Goal: Communication & Community: Answer question/provide support

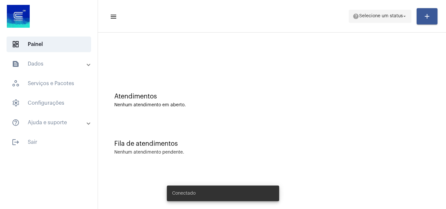
click at [385, 16] on span "Selecione um status" at bounding box center [381, 16] width 44 height 5
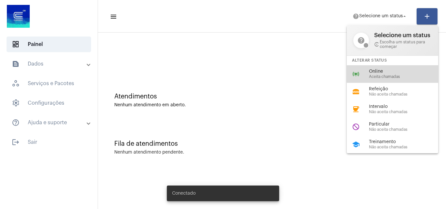
click at [383, 77] on span "Aceita chamadas" at bounding box center [406, 77] width 74 height 4
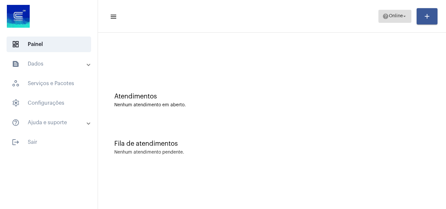
click at [396, 19] on span "help Online arrow_drop_down" at bounding box center [394, 16] width 25 height 12
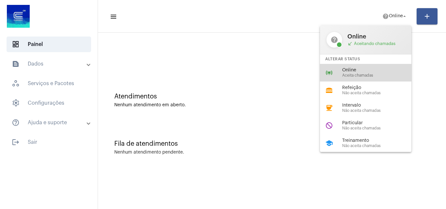
click at [344, 77] on span "Aceita chamadas" at bounding box center [379, 75] width 74 height 4
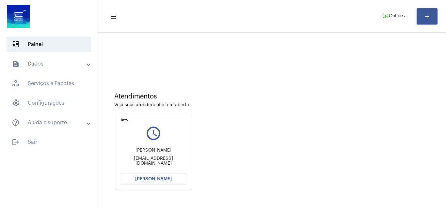
click at [122, 120] on mat-icon "undo" at bounding box center [125, 120] width 8 height 8
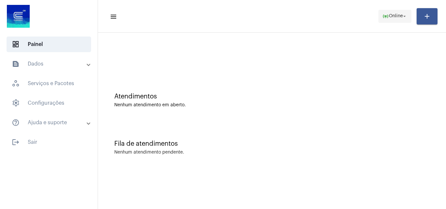
click at [384, 13] on mat-icon "online_prediction" at bounding box center [385, 16] width 7 height 7
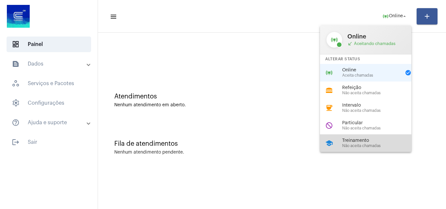
click at [356, 143] on span "Treinamento" at bounding box center [379, 140] width 74 height 5
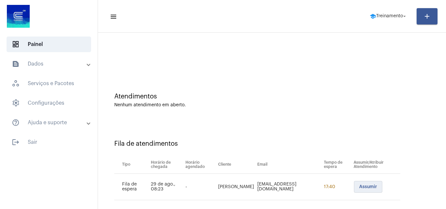
click at [359, 185] on span "Assumir" at bounding box center [368, 187] width 18 height 5
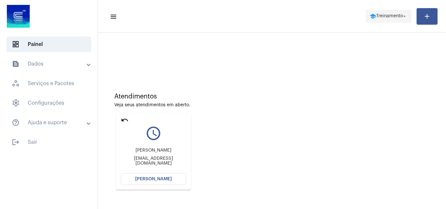
click at [400, 16] on span "Treinamento" at bounding box center [389, 16] width 27 height 5
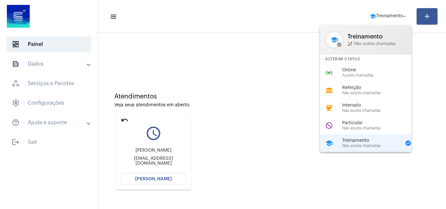
click at [345, 76] on span "Aceita chamadas" at bounding box center [379, 75] width 74 height 4
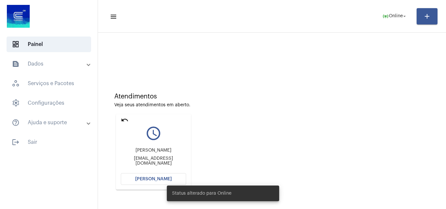
click at [158, 183] on button "[PERSON_NAME]" at bounding box center [153, 179] width 65 height 12
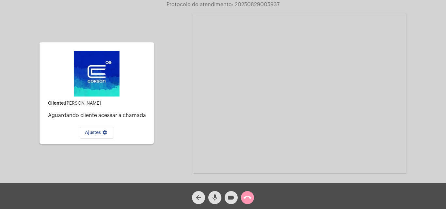
click at [199, 199] on mat-icon "arrow_back" at bounding box center [199, 198] width 8 height 8
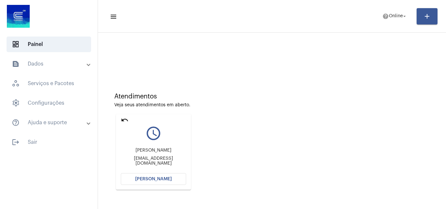
click at [150, 176] on button "Abrir Chamada" at bounding box center [153, 179] width 65 height 12
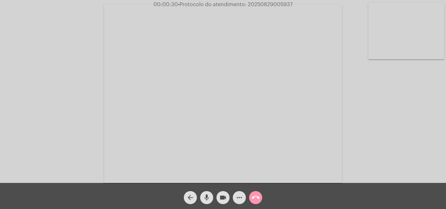
click at [412, 132] on div "Acessando Câmera e Microfone..." at bounding box center [223, 93] width 445 height 183
click at [405, 125] on div "Acessando Câmera e Microfone..." at bounding box center [223, 93] width 445 height 183
click at [408, 117] on div "Acessando Câmera e Microfone..." at bounding box center [223, 93] width 445 height 183
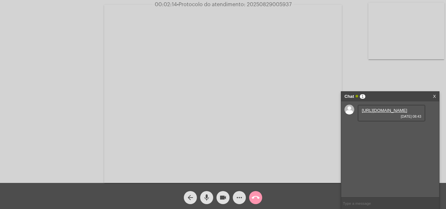
click at [381, 113] on link "https://neft-transfer-bucket.s3.amazonaws.com/temp-00e1fcb5-0717-1ea5-ea17-9dde…" at bounding box center [384, 110] width 45 height 5
click at [366, 113] on link "https://neft-transfer-bucket.s3.amazonaws.com/temp-00e1fcb5-0717-1ea5-ea17-9dde…" at bounding box center [384, 110] width 45 height 5
click at [223, 199] on mat-icon "videocam" at bounding box center [223, 198] width 8 height 8
click at [201, 198] on button "mic" at bounding box center [206, 197] width 13 height 13
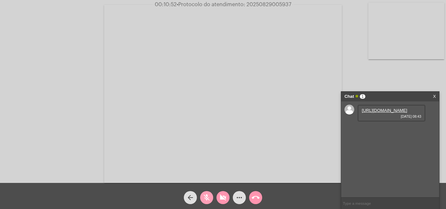
click at [203, 198] on mat-icon "mic_off" at bounding box center [207, 198] width 8 height 8
click at [203, 198] on mat-icon "mic" at bounding box center [207, 198] width 8 height 8
click at [208, 194] on span "mic_off" at bounding box center [207, 197] width 8 height 13
click at [222, 197] on mat-icon "videocam_off" at bounding box center [223, 198] width 8 height 8
click at [245, 3] on span "• Protocolo do atendimento: 20250829005937" at bounding box center [234, 4] width 115 height 5
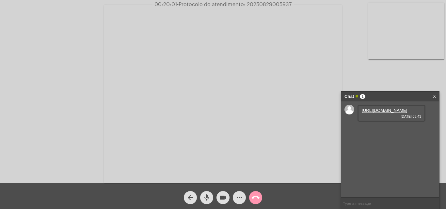
click at [252, 3] on span "• Protocolo do atendimento: 20250829005937" at bounding box center [234, 4] width 115 height 5
click at [252, 3] on span "• Protocolo do atendimento: 20250829005937" at bounding box center [235, 4] width 115 height 5
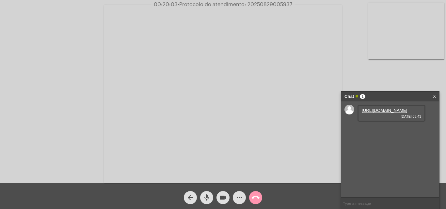
click at [252, 3] on span "• Protocolo do atendimento: 20250829005937" at bounding box center [235, 4] width 115 height 5
click at [255, 5] on span "• Protocolo do atendimento: 20250829005937" at bounding box center [235, 4] width 115 height 5
click at [255, 20] on video at bounding box center [223, 94] width 238 height 178
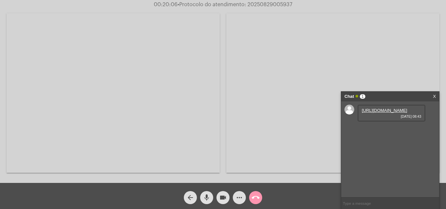
click at [182, 54] on video at bounding box center [113, 93] width 213 height 160
click at [256, 5] on span "• Protocolo do atendimento: 20250829005937" at bounding box center [234, 4] width 115 height 5
drag, startPoint x: 256, startPoint y: 5, endPoint x: 287, endPoint y: 80, distance: 81.4
click at [272, 9] on video at bounding box center [223, 94] width 238 height 178
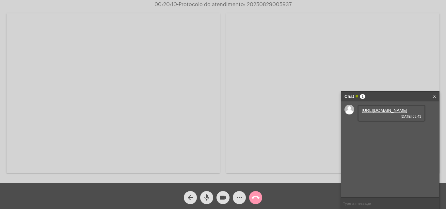
click at [179, 76] on video at bounding box center [113, 93] width 213 height 160
copy span "20250829005937"
click at [357, 206] on input "text" at bounding box center [390, 203] width 98 height 11
paste input "20250829005937"
type input "20250829005937"
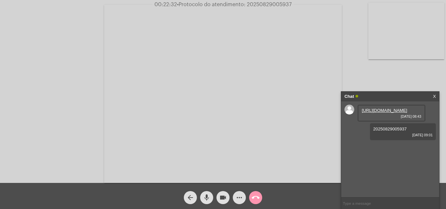
click at [255, 198] on mat-icon "call_end" at bounding box center [256, 198] width 8 height 8
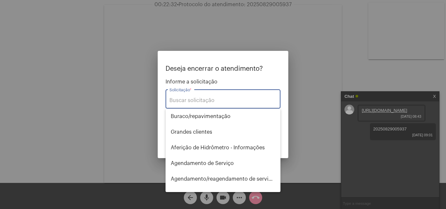
click at [211, 99] on input "Solicitação *" at bounding box center [222, 101] width 107 height 6
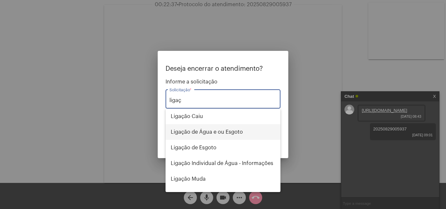
click at [207, 132] on span "Ligação de Água e ou Esgoto" at bounding box center [223, 132] width 104 height 16
type input "Ligação de Água e ou Esgoto"
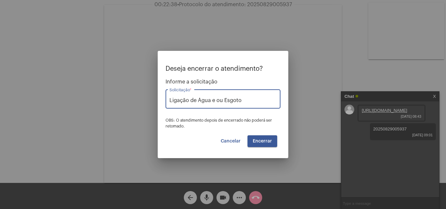
click at [268, 140] on span "Encerrar" at bounding box center [262, 141] width 19 height 5
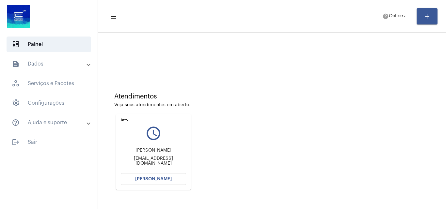
click at [122, 121] on mat-icon "undo" at bounding box center [125, 120] width 8 height 8
click at [129, 118] on mat-card "undo query_builder kspoliveira@universal.org consumo@rs.universal.org.br Abrir …" at bounding box center [153, 152] width 75 height 76
click at [129, 120] on mat-card "undo query_builder kspoliveira@universal.org consumo@rs.universal.org.br Abrir …" at bounding box center [153, 152] width 75 height 76
click at [125, 120] on mat-icon "undo" at bounding box center [125, 120] width 8 height 8
click at [121, 119] on mat-icon "undo" at bounding box center [125, 120] width 8 height 8
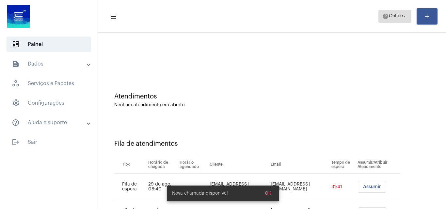
drag, startPoint x: 390, startPoint y: 14, endPoint x: 392, endPoint y: 22, distance: 7.4
click at [390, 16] on span "Online" at bounding box center [396, 16] width 14 height 5
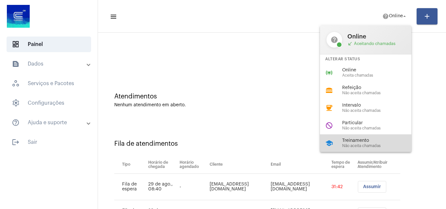
click at [357, 139] on span "Treinamento" at bounding box center [379, 140] width 74 height 5
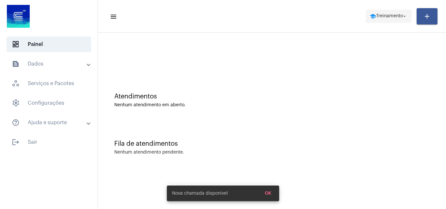
click at [388, 17] on span "Treinamento" at bounding box center [389, 16] width 27 height 5
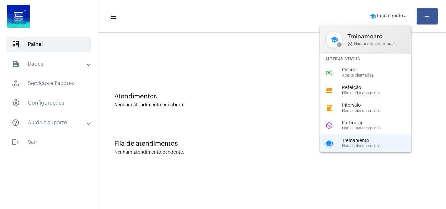
click at [326, 20] on div at bounding box center [223, 104] width 446 height 209
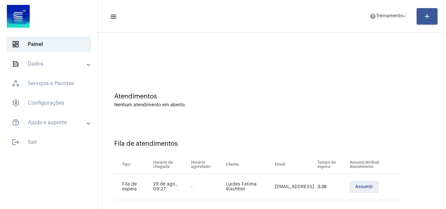
click at [355, 188] on span "Assumir" at bounding box center [364, 187] width 18 height 5
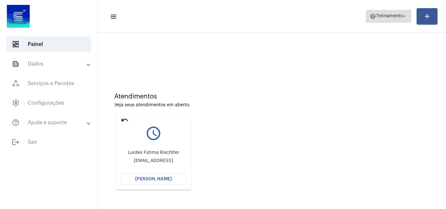
click at [372, 15] on mat-icon "help" at bounding box center [373, 16] width 7 height 7
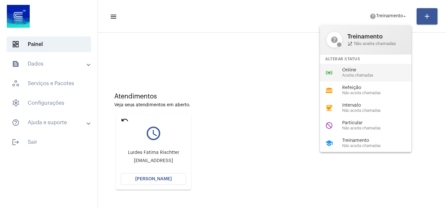
click at [354, 74] on span "Aceita chamadas" at bounding box center [379, 75] width 74 height 4
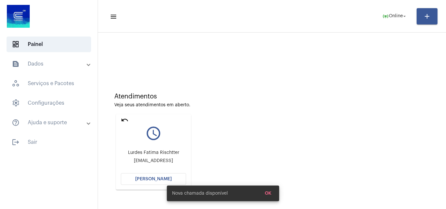
click at [150, 178] on span "[PERSON_NAME]" at bounding box center [153, 179] width 37 height 5
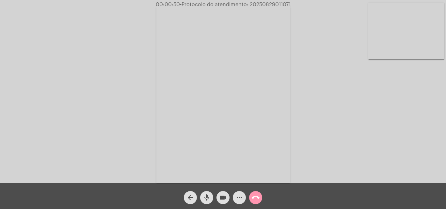
click at [408, 178] on div "Acessando Câmera e Microfone..." at bounding box center [223, 93] width 445 height 183
click at [239, 198] on mat-icon "more_horiz" at bounding box center [239, 198] width 8 height 8
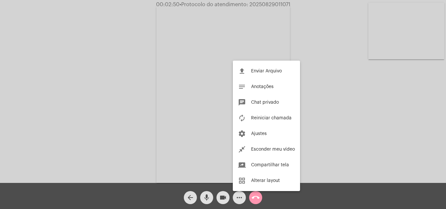
click at [254, 198] on div at bounding box center [223, 104] width 446 height 209
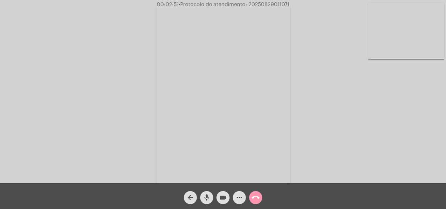
click at [255, 198] on mat-icon "call_end" at bounding box center [256, 198] width 8 height 8
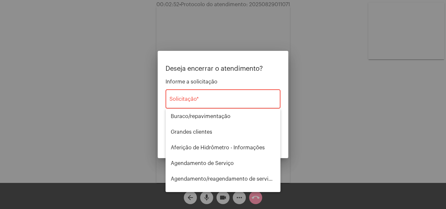
click at [209, 97] on div "Solicitação *" at bounding box center [222, 98] width 107 height 21
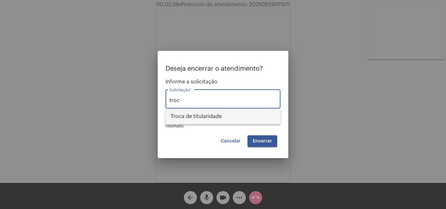
click at [205, 113] on span "Troca de titularidade" at bounding box center [223, 117] width 104 height 16
type input "Troca de titularidade"
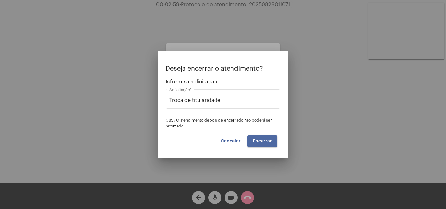
click at [257, 138] on button "Encerrar" at bounding box center [262, 141] width 30 height 12
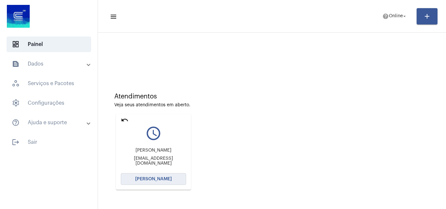
click at [152, 178] on span "Abrir Chamada" at bounding box center [153, 179] width 37 height 5
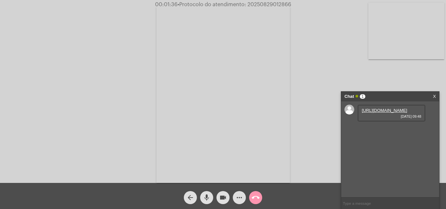
click at [380, 113] on link "https://neft-transfer-bucket.s3.amazonaws.com/temp-2dfce8bb-5bea-9bcb-a091-797b…" at bounding box center [384, 110] width 45 height 5
click at [377, 132] on link "https://neft-transfer-bucket.s3.amazonaws.com/temp-ef6f10a9-f89c-1ac6-c4e9-8ff5…" at bounding box center [384, 129] width 45 height 5
click at [207, 197] on mat-icon "mic" at bounding box center [207, 198] width 8 height 8
click at [224, 196] on mat-icon "videocam" at bounding box center [223, 198] width 8 height 8
click at [375, 113] on link "https://neft-transfer-bucket.s3.amazonaws.com/temp-2dfce8bb-5bea-9bcb-a091-797b…" at bounding box center [384, 110] width 45 height 5
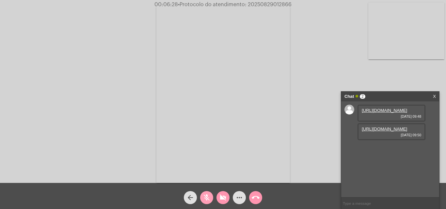
click at [208, 198] on mat-icon "mic_off" at bounding box center [207, 198] width 8 height 8
click at [205, 199] on mat-icon "mic" at bounding box center [207, 198] width 8 height 8
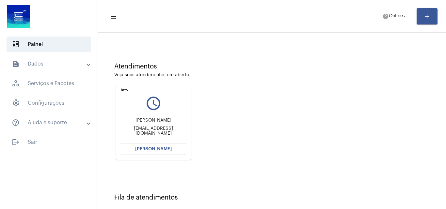
scroll to position [27, 0]
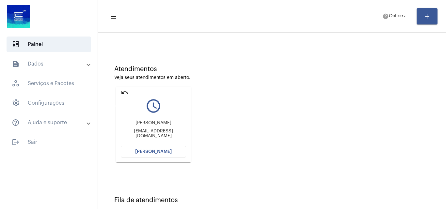
click at [124, 91] on mat-icon "undo" at bounding box center [125, 93] width 8 height 8
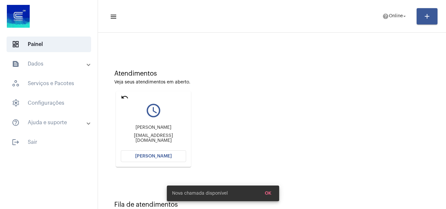
scroll to position [33, 0]
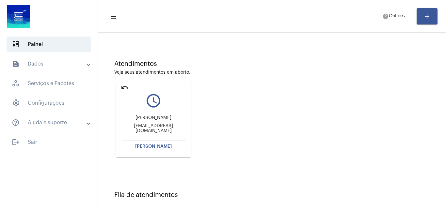
click at [155, 144] on button "[PERSON_NAME]" at bounding box center [153, 147] width 65 height 12
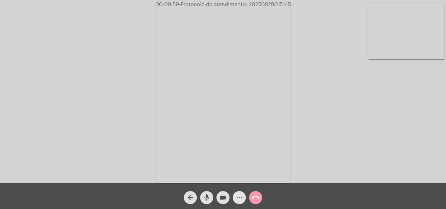
click at [239, 197] on mat-icon "more_horiz" at bounding box center [239, 198] width 8 height 8
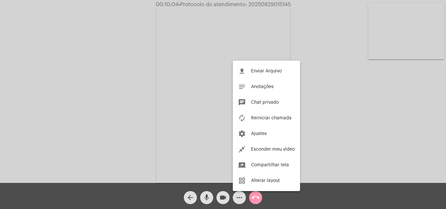
click at [338, 22] on div at bounding box center [223, 104] width 446 height 209
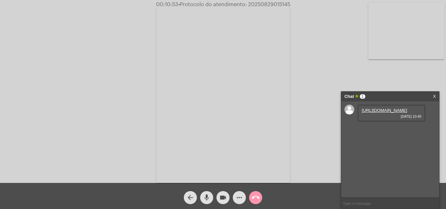
click at [390, 113] on link "https://neft-transfer-bucket.s3.amazonaws.com/temp-19d250b2-3b05-a602-cd7d-0f94…" at bounding box center [384, 110] width 45 height 5
click at [360, 201] on input "text" at bounding box center [390, 203] width 98 height 11
paste input "2228852"
type input "2228852"
drag, startPoint x: 247, startPoint y: 3, endPoint x: 290, endPoint y: 6, distance: 42.8
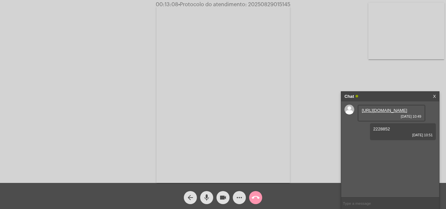
click at [290, 6] on span "00:13:08 • Protocolo do atendimento: 20250829015145" at bounding box center [223, 4] width 140 height 7
copy span "20250829015145"
click at [350, 205] on input "text" at bounding box center [390, 203] width 98 height 11
paste input "20250829015145"
type input "20250829015145"
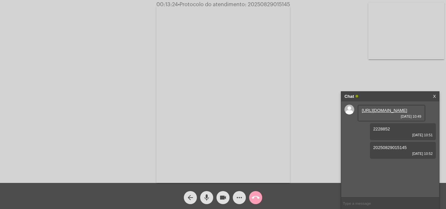
click at [257, 198] on mat-icon "call_end" at bounding box center [256, 198] width 8 height 8
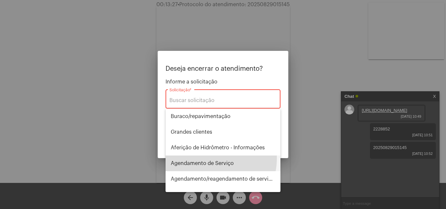
click at [203, 158] on span "Agendamento de Serviço" at bounding box center [223, 164] width 104 height 16
type input "Agendamento de Serviço"
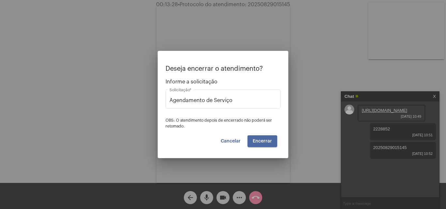
click at [256, 143] on span "Encerrar" at bounding box center [262, 141] width 19 height 5
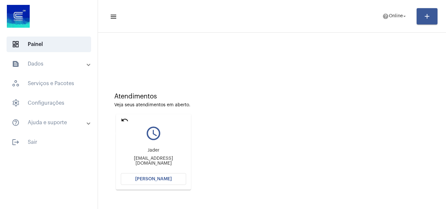
click at [123, 117] on mat-icon "undo" at bounding box center [125, 120] width 8 height 8
click at [153, 179] on span "[PERSON_NAME]" at bounding box center [153, 179] width 37 height 5
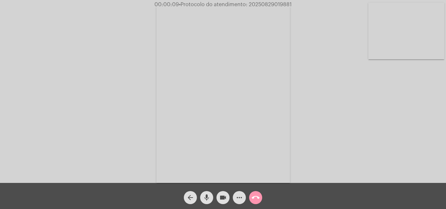
click at [399, 131] on div "Acessando Câmera e Microfone..." at bounding box center [223, 93] width 445 height 183
click at [240, 200] on mat-icon "more_horiz" at bounding box center [239, 198] width 8 height 8
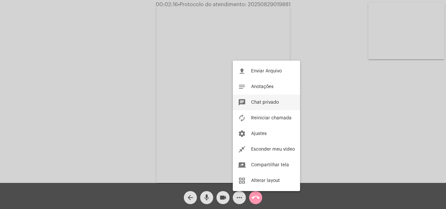
click at [268, 100] on span "Chat privado" at bounding box center [265, 102] width 28 height 5
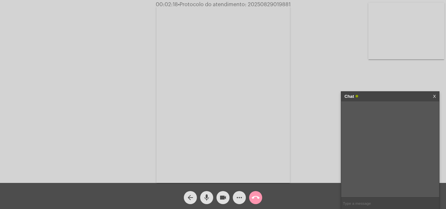
click at [361, 204] on input "text" at bounding box center [390, 203] width 98 height 11
click at [379, 109] on span "02555946071" at bounding box center [375, 110] width 26 height 5
copy span "02555946071"
click at [237, 200] on mat-icon "more_horiz" at bounding box center [239, 198] width 8 height 8
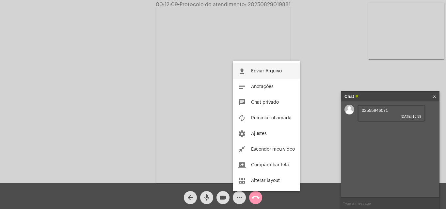
click at [250, 74] on button "file_upload Enviar Arquivo" at bounding box center [266, 71] width 67 height 16
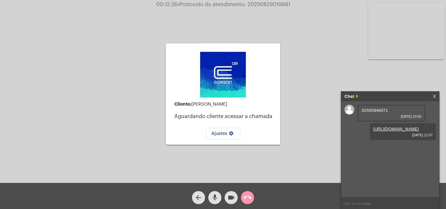
click at [198, 195] on mat-icon "arrow_back" at bounding box center [199, 198] width 8 height 8
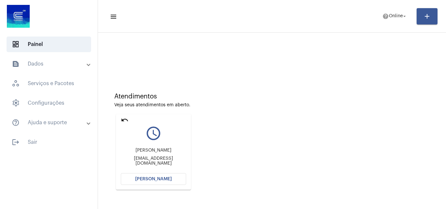
click at [157, 178] on span "[PERSON_NAME]" at bounding box center [153, 179] width 37 height 5
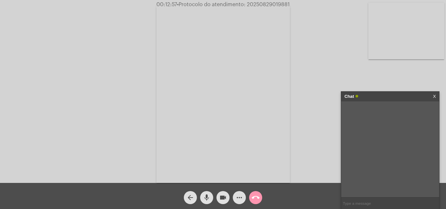
click at [252, 4] on span "• Protocolo do atendimento: 20250829019881" at bounding box center [233, 4] width 113 height 5
copy span "20250829019881"
click at [366, 204] on input "text" at bounding box center [390, 203] width 98 height 11
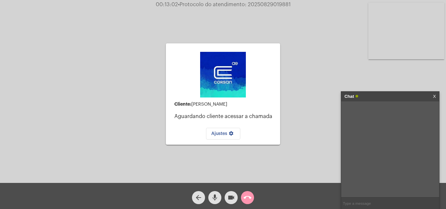
paste input "20250829019881"
type input "20250829019881"
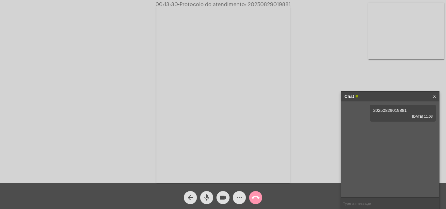
click at [239, 199] on mat-icon "more_horiz" at bounding box center [239, 198] width 8 height 8
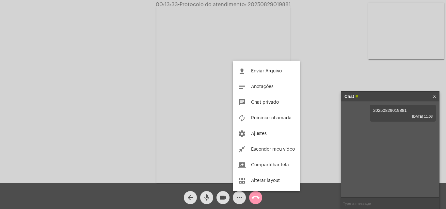
click at [254, 199] on div at bounding box center [223, 104] width 446 height 209
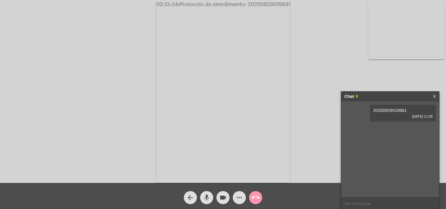
click at [254, 198] on mat-icon "call_end" at bounding box center [256, 198] width 8 height 8
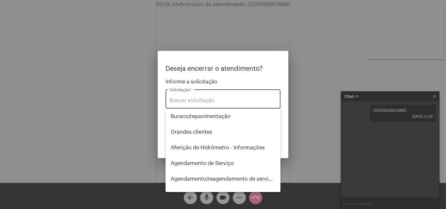
click at [203, 95] on div "Solicitação *" at bounding box center [222, 98] width 107 height 21
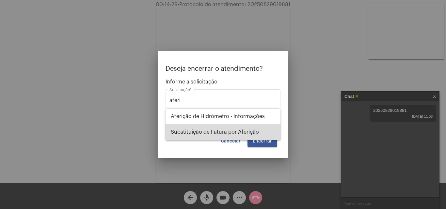
click at [215, 130] on span "Substituição de Fatura por Aferição" at bounding box center [223, 132] width 104 height 16
type input "Substituição de Fatura por Aferição"
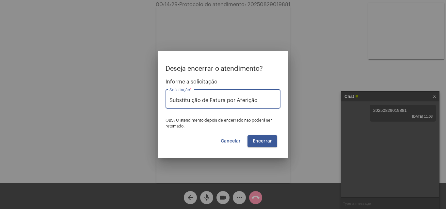
click at [261, 142] on span "Encerrar" at bounding box center [262, 141] width 19 height 5
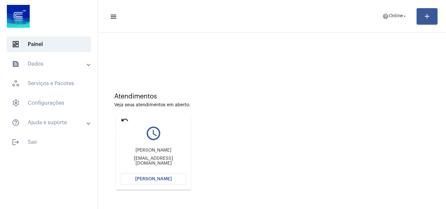
click at [128, 121] on mat-icon "undo" at bounding box center [125, 120] width 8 height 8
click at [146, 180] on span "[PERSON_NAME]" at bounding box center [153, 179] width 37 height 5
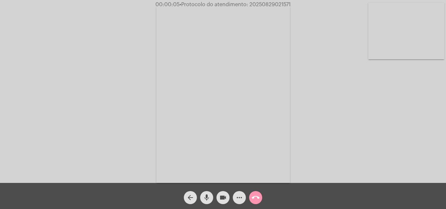
click at [341, 160] on div "Acessando Câmera e Microfone..." at bounding box center [223, 93] width 445 height 183
click at [434, 153] on div "Acessando Câmera e Microfone..." at bounding box center [223, 93] width 445 height 183
click at [368, 158] on div "Acessando Câmera e Microfone..." at bounding box center [223, 93] width 445 height 183
click at [348, 172] on div "Acessando Câmera e Microfone..." at bounding box center [223, 93] width 445 height 183
click at [241, 199] on mat-icon "more_horiz" at bounding box center [239, 198] width 8 height 8
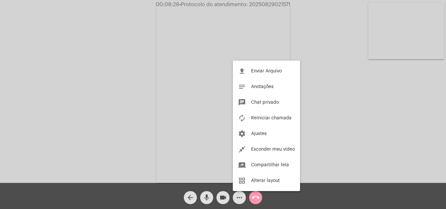
click at [259, 197] on div at bounding box center [223, 104] width 446 height 209
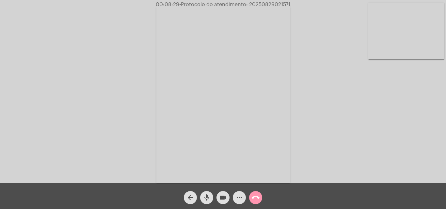
click at [254, 199] on mat-icon "call_end" at bounding box center [256, 198] width 8 height 8
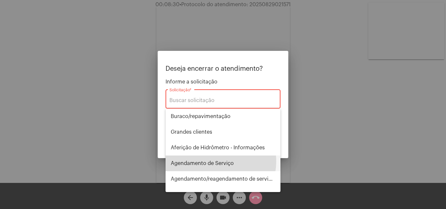
click at [213, 162] on span "Agendamento de Serviço" at bounding box center [223, 164] width 104 height 16
type input "Agendamento de Serviço"
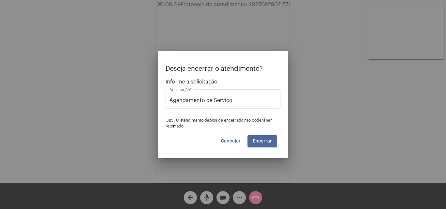
click at [261, 140] on span "Encerrar" at bounding box center [262, 141] width 19 height 5
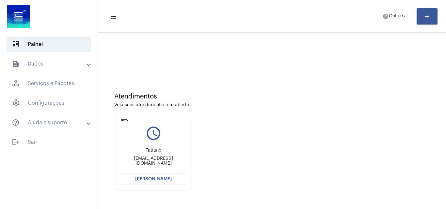
click at [147, 179] on span "[PERSON_NAME]" at bounding box center [153, 179] width 37 height 5
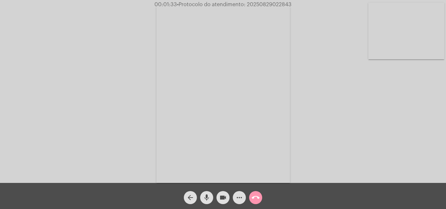
click at [238, 198] on mat-icon "more_horiz" at bounding box center [239, 198] width 8 height 8
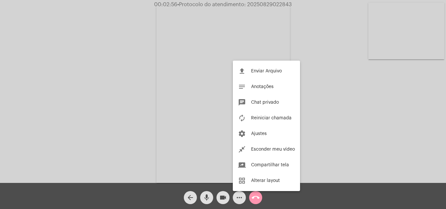
click at [345, 102] on div at bounding box center [223, 104] width 446 height 209
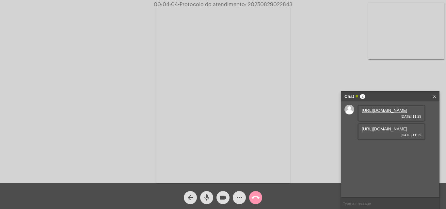
click at [380, 113] on link "https://neft-transfer-bucket.s3.amazonaws.com/temp-6331be35-b4a8-1621-3c26-1bfa…" at bounding box center [384, 110] width 45 height 5
click at [387, 132] on link "https://neft-transfer-bucket.s3.amazonaws.com/temp-6f73d0e9-b5b8-f90c-00a4-87aa…" at bounding box center [384, 129] width 45 height 5
click at [390, 150] on link "https://neft-transfer-bucket.s3.amazonaws.com/temp-ce8f53dd-0c3a-1a81-bef4-1d56…" at bounding box center [384, 147] width 45 height 5
click at [383, 150] on link "https://neft-transfer-bucket.s3.amazonaws.com/temp-ce8f53dd-0c3a-1a81-bef4-1d56…" at bounding box center [384, 147] width 45 height 5
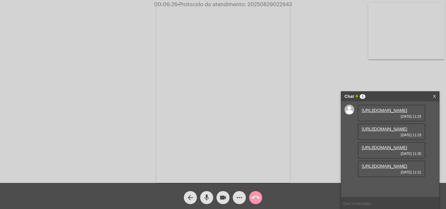
scroll to position [39, 0]
click at [381, 169] on link "https://neft-transfer-bucket.s3.amazonaws.com/temp-1a43ed9b-50af-d58a-750e-a03c…" at bounding box center [384, 166] width 45 height 5
click at [383, 145] on link "https://neft-transfer-bucket.s3.amazonaws.com/temp-ce8f53dd-0c3a-1a81-bef4-1d56…" at bounding box center [384, 147] width 45 height 5
click at [368, 183] on link "https://neft-transfer-bucket.s3.amazonaws.com/temp-364eb50a-df76-f301-a14a-d6b0…" at bounding box center [384, 185] width 45 height 5
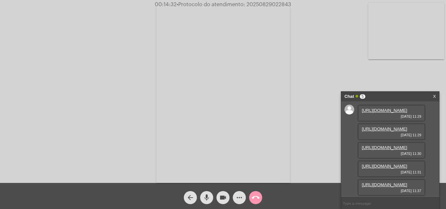
click at [238, 197] on mat-icon "more_horiz" at bounding box center [239, 198] width 8 height 8
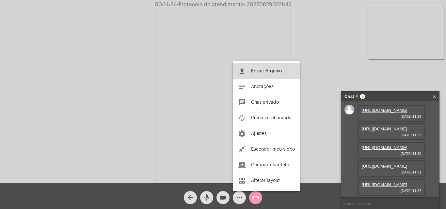
click at [261, 67] on button "file_upload Enviar Arquivo" at bounding box center [266, 71] width 67 height 16
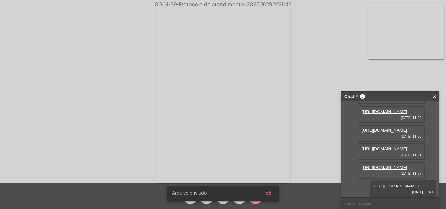
scroll to position [105, 0]
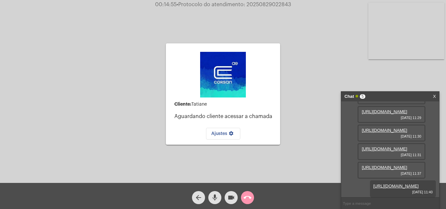
click at [198, 195] on mat-icon "arrow_back" at bounding box center [199, 198] width 8 height 8
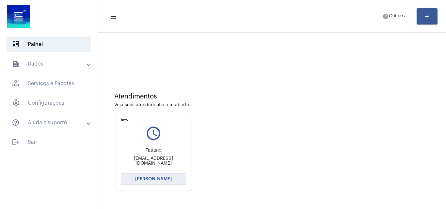
click at [149, 175] on button "[PERSON_NAME]" at bounding box center [153, 179] width 65 height 12
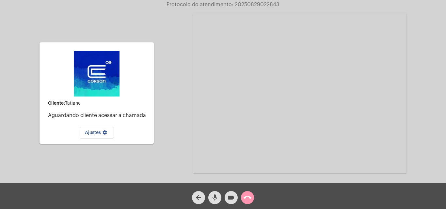
click at [214, 197] on mat-icon "mic" at bounding box center [215, 198] width 8 height 8
click at [249, 122] on video at bounding box center [299, 93] width 213 height 160
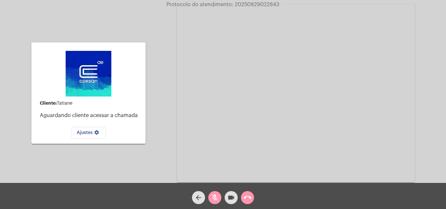
drag, startPoint x: 305, startPoint y: 69, endPoint x: 305, endPoint y: 75, distance: 6.6
click at [305, 70] on video at bounding box center [296, 93] width 238 height 178
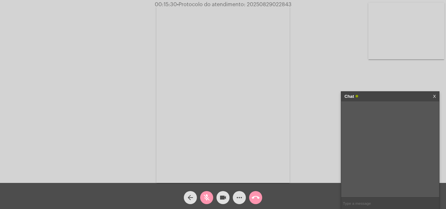
click at [204, 195] on mat-icon "mic_off" at bounding box center [207, 198] width 8 height 8
click at [239, 199] on mat-icon "more_horiz" at bounding box center [239, 198] width 8 height 8
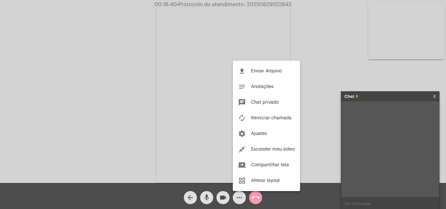
click at [257, 198] on div at bounding box center [223, 104] width 446 height 209
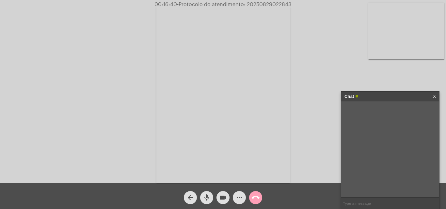
click at [254, 198] on mat-icon "call_end" at bounding box center [256, 198] width 8 height 8
click at [256, 199] on mat-icon "call_end" at bounding box center [256, 198] width 8 height 8
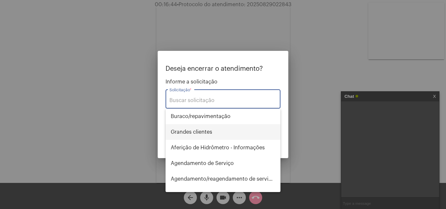
click at [204, 131] on span "⁠Grandes clientes" at bounding box center [223, 132] width 104 height 16
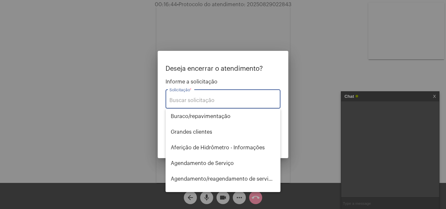
type input "⁠Grandes clientes"
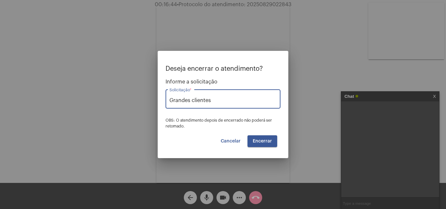
click at [266, 141] on span "Encerrar" at bounding box center [262, 141] width 19 height 5
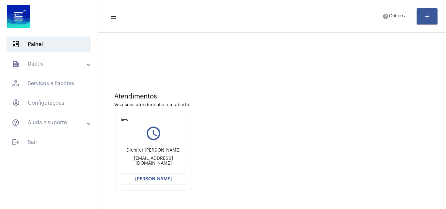
click at [126, 120] on mat-icon "undo" at bounding box center [125, 120] width 8 height 8
click at [123, 121] on mat-icon "undo" at bounding box center [125, 120] width 8 height 8
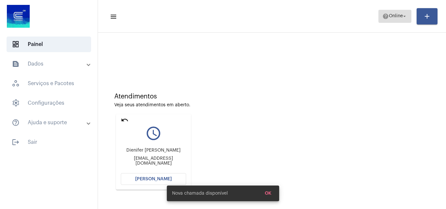
click at [390, 14] on span "Online" at bounding box center [396, 16] width 14 height 5
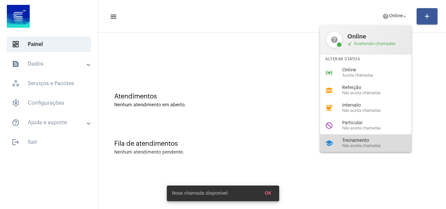
click at [355, 140] on span "Treinamento" at bounding box center [379, 140] width 74 height 5
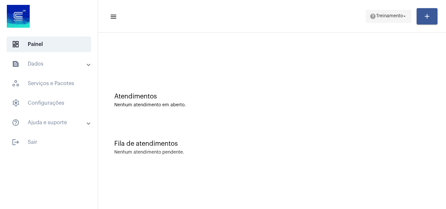
click at [393, 15] on span "Treinamento" at bounding box center [389, 16] width 27 height 5
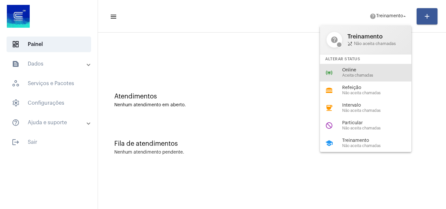
drag, startPoint x: 362, startPoint y: 76, endPoint x: 338, endPoint y: 66, distance: 26.2
click at [362, 76] on span "Aceita chamadas" at bounding box center [379, 75] width 74 height 4
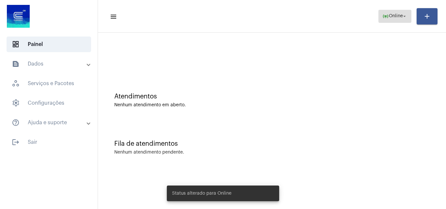
click at [399, 14] on span "Online" at bounding box center [396, 16] width 14 height 5
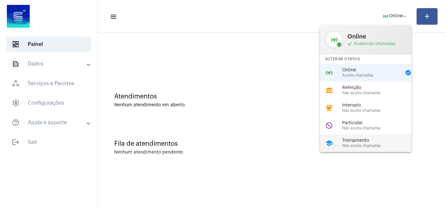
click at [365, 140] on span "Treinamento" at bounding box center [379, 140] width 74 height 5
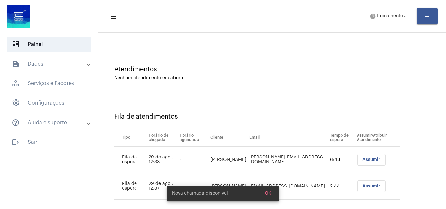
scroll to position [35, 0]
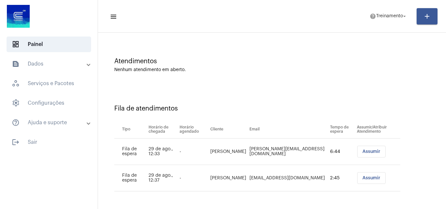
drag, startPoint x: 354, startPoint y: 151, endPoint x: 358, endPoint y: 152, distance: 3.8
click at [357, 151] on button "Assumir" at bounding box center [371, 152] width 28 height 12
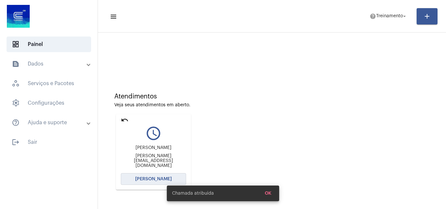
click at [158, 174] on button "[PERSON_NAME]" at bounding box center [153, 179] width 65 height 12
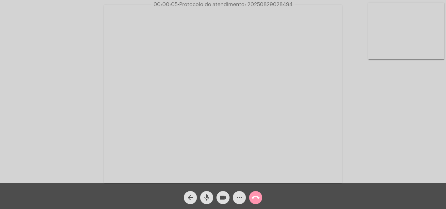
click at [411, 120] on div "Acessando Câmera e Microfone..." at bounding box center [223, 93] width 445 height 183
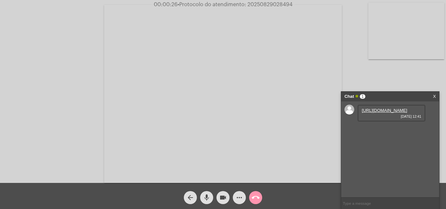
click at [372, 106] on div "[URL][DOMAIN_NAME] [DATE] 12:41" at bounding box center [392, 113] width 68 height 17
click at [372, 113] on link "[URL][DOMAIN_NAME]" at bounding box center [384, 110] width 45 height 5
click at [371, 132] on link "https://neft-transfer-bucket.s3.amazonaws.com/temp-78316c9e-4557-515e-86ec-78af…" at bounding box center [384, 129] width 45 height 5
click at [239, 198] on mat-icon "more_horiz" at bounding box center [239, 198] width 8 height 8
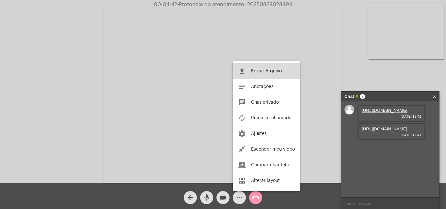
click at [259, 67] on button "file_upload Enviar Arquivo" at bounding box center [266, 71] width 67 height 16
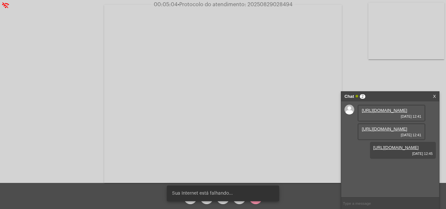
scroll to position [6, 0]
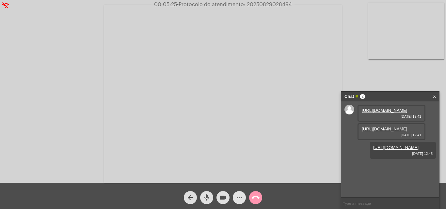
click at [239, 198] on mat-icon "more_horiz" at bounding box center [239, 198] width 8 height 8
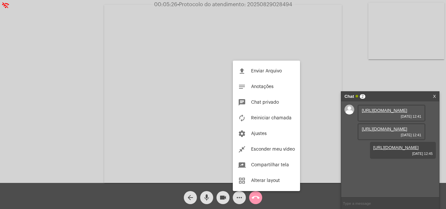
drag, startPoint x: 252, startPoint y: 195, endPoint x: 252, endPoint y: 199, distance: 3.9
click at [252, 197] on div at bounding box center [223, 104] width 446 height 209
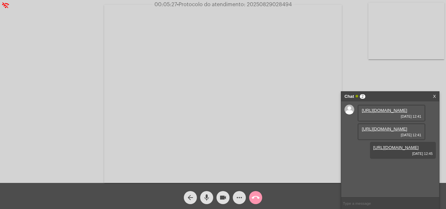
click at [254, 199] on mat-icon "call_end" at bounding box center [256, 198] width 8 height 8
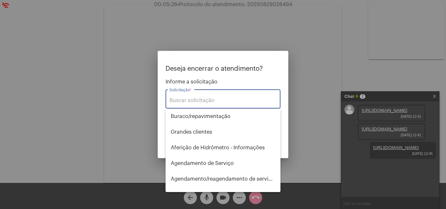
click at [189, 101] on input "Solicitação *" at bounding box center [222, 101] width 107 height 6
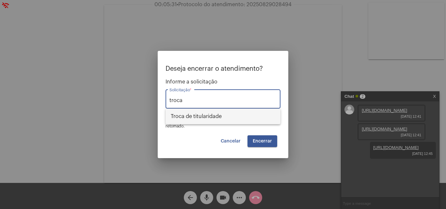
click at [198, 117] on span "Troca de titularidade" at bounding box center [223, 117] width 104 height 16
type input "Troca de titularidade"
click at [270, 141] on span "Encerrar" at bounding box center [262, 141] width 19 height 5
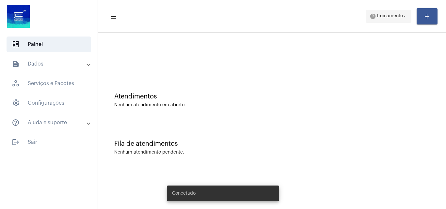
click at [386, 14] on span "Treinamento" at bounding box center [389, 16] width 27 height 5
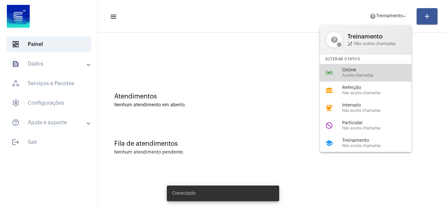
click at [368, 71] on span "Online" at bounding box center [379, 70] width 74 height 5
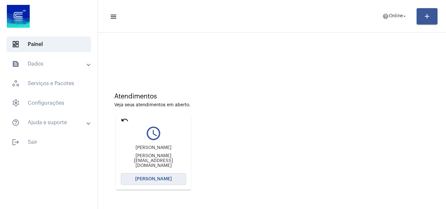
click at [150, 178] on span "[PERSON_NAME]" at bounding box center [153, 179] width 37 height 5
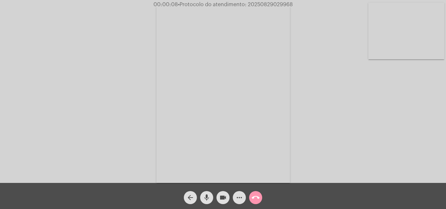
drag, startPoint x: 433, startPoint y: 176, endPoint x: 427, endPoint y: 172, distance: 6.7
click at [433, 176] on div "Acessando Câmera e Microfone..." at bounding box center [223, 93] width 445 height 183
click at [239, 198] on mat-icon "more_horiz" at bounding box center [239, 198] width 8 height 8
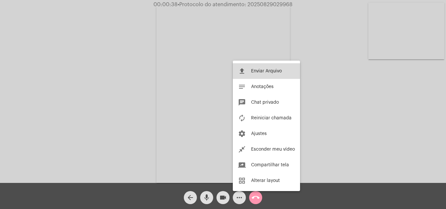
click at [265, 69] on span "Enviar Arquivo" at bounding box center [266, 71] width 31 height 5
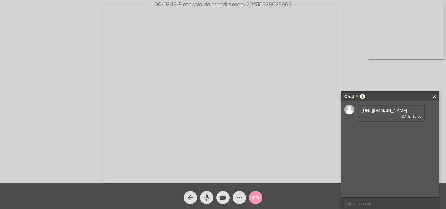
click at [387, 113] on link "[URL][DOMAIN_NAME]" at bounding box center [384, 110] width 45 height 5
click at [381, 132] on link "[URL][DOMAIN_NAME]" at bounding box center [384, 129] width 45 height 5
click at [387, 150] on link "[URL][DOMAIN_NAME]" at bounding box center [384, 147] width 45 height 5
click at [240, 199] on mat-icon "more_horiz" at bounding box center [239, 198] width 8 height 8
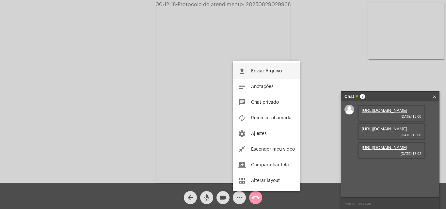
click at [262, 69] on span "Enviar Arquivo" at bounding box center [266, 71] width 31 height 5
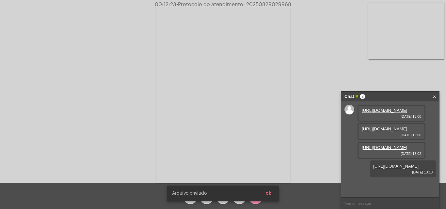
scroll to position [39, 0]
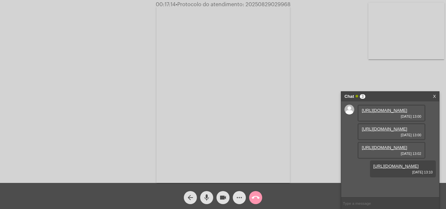
click at [238, 196] on mat-icon "more_horiz" at bounding box center [239, 198] width 8 height 8
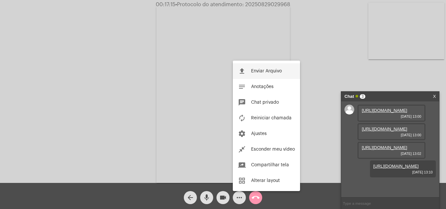
click at [257, 69] on button "file_upload Enviar Arquivo" at bounding box center [266, 71] width 67 height 16
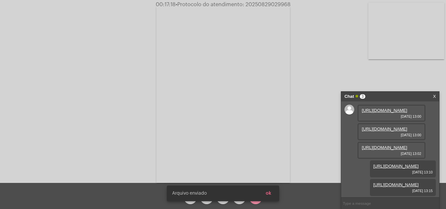
scroll to position [72, 0]
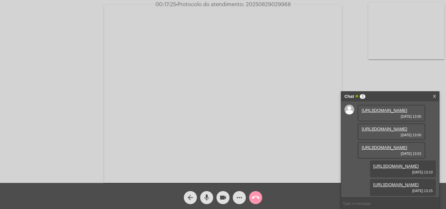
click at [431, 151] on div "[URL][DOMAIN_NAME] [DATE] 13:00 [URL][DOMAIN_NAME] [DATE] 13:00 [URL][DOMAIN_NA…" at bounding box center [390, 150] width 98 height 96
click at [237, 195] on mat-icon "more_horiz" at bounding box center [239, 198] width 8 height 8
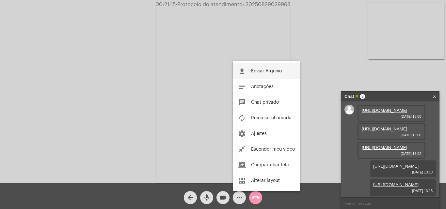
click at [255, 69] on span "Enviar Arquivo" at bounding box center [266, 71] width 31 height 5
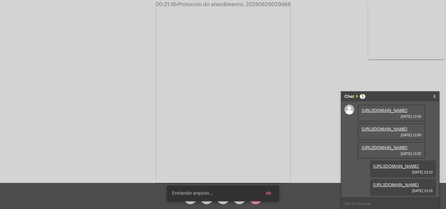
scroll to position [105, 0]
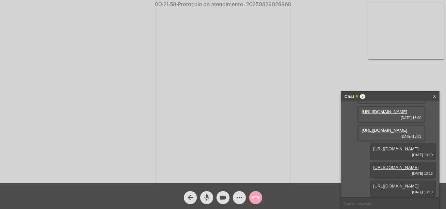
click at [256, 199] on mat-icon "call_end" at bounding box center [256, 198] width 8 height 8
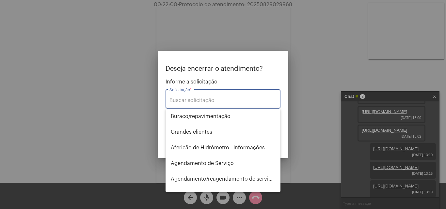
click at [197, 102] on input "Solicitação *" at bounding box center [222, 101] width 107 height 6
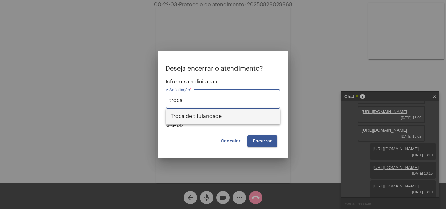
click at [202, 116] on span "Troca de titularidade" at bounding box center [223, 117] width 104 height 16
type input "Troca de titularidade"
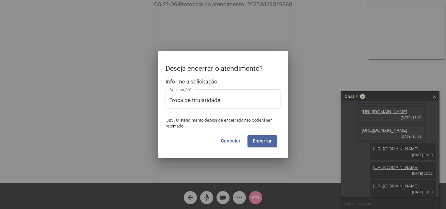
click at [264, 139] on span "Encerrar" at bounding box center [262, 141] width 19 height 5
